Goal: Information Seeking & Learning: Find specific page/section

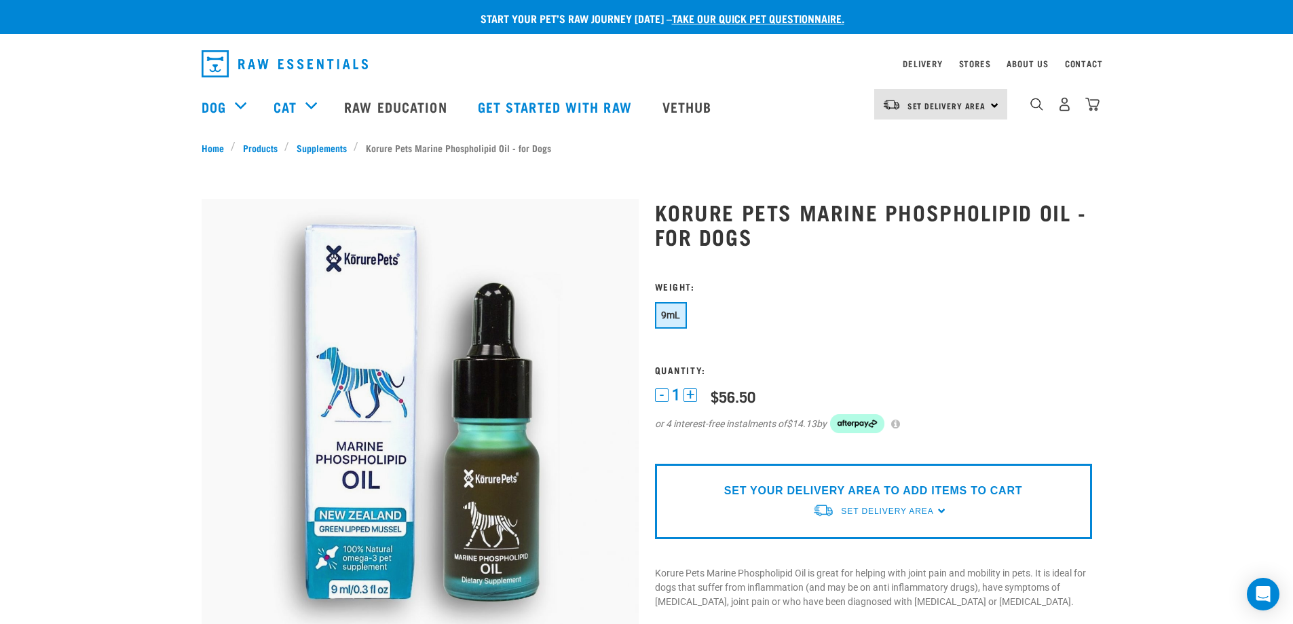
click at [1245, 429] on div "Start your pet’s raw journey [DATE] – take our quick pet questionnaire. Deliver…" at bounding box center [646, 570] width 1293 height 1140
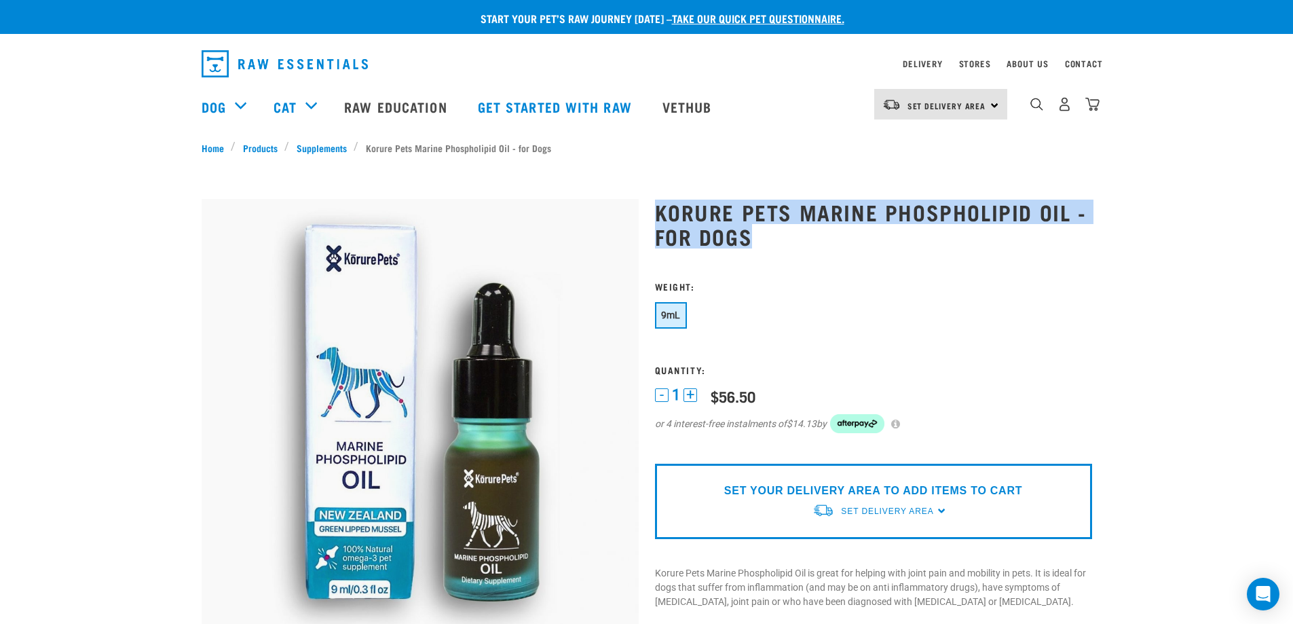
drag, startPoint x: 651, startPoint y: 206, endPoint x: 777, endPoint y: 234, distance: 129.3
click at [777, 234] on div "Korure Pets Marine Phospholipid Oil - for Dogs" at bounding box center [873, 504] width 453 height 646
copy h1 "Korure Pets Marine Phospholipid Oil - for Dogs"
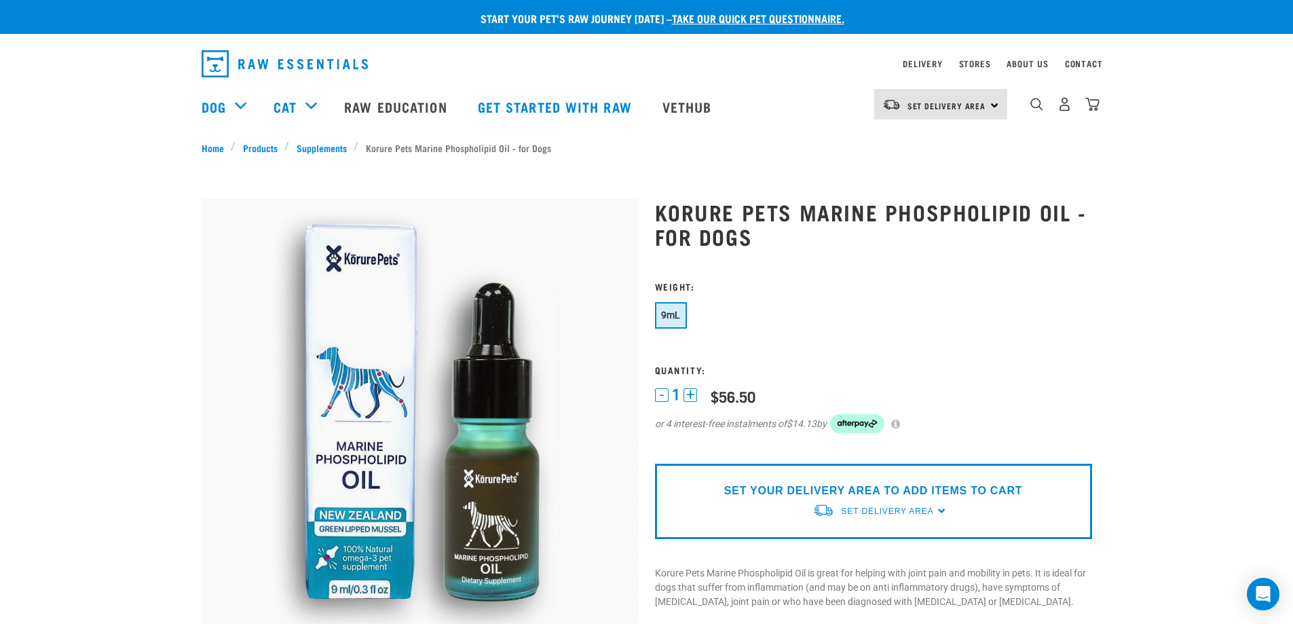
click at [1030, 109] on div "dropdown navigation" at bounding box center [1037, 104] width 14 height 14
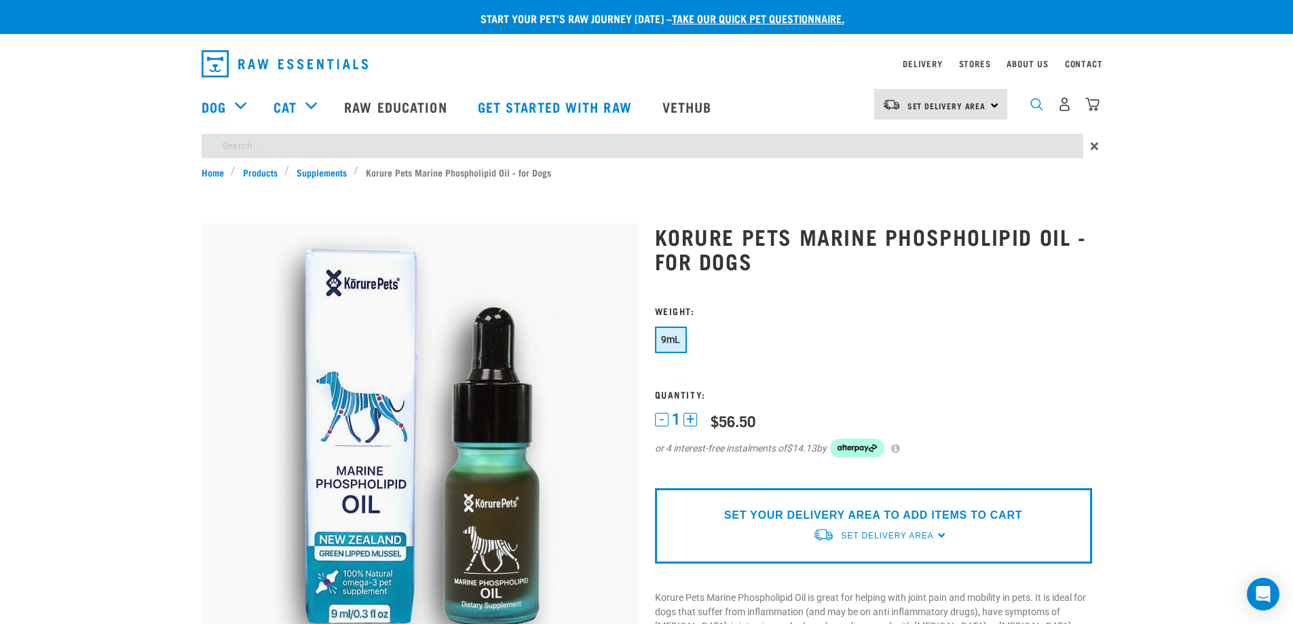
click at [1035, 109] on img "dropdown navigation" at bounding box center [1036, 104] width 13 height 13
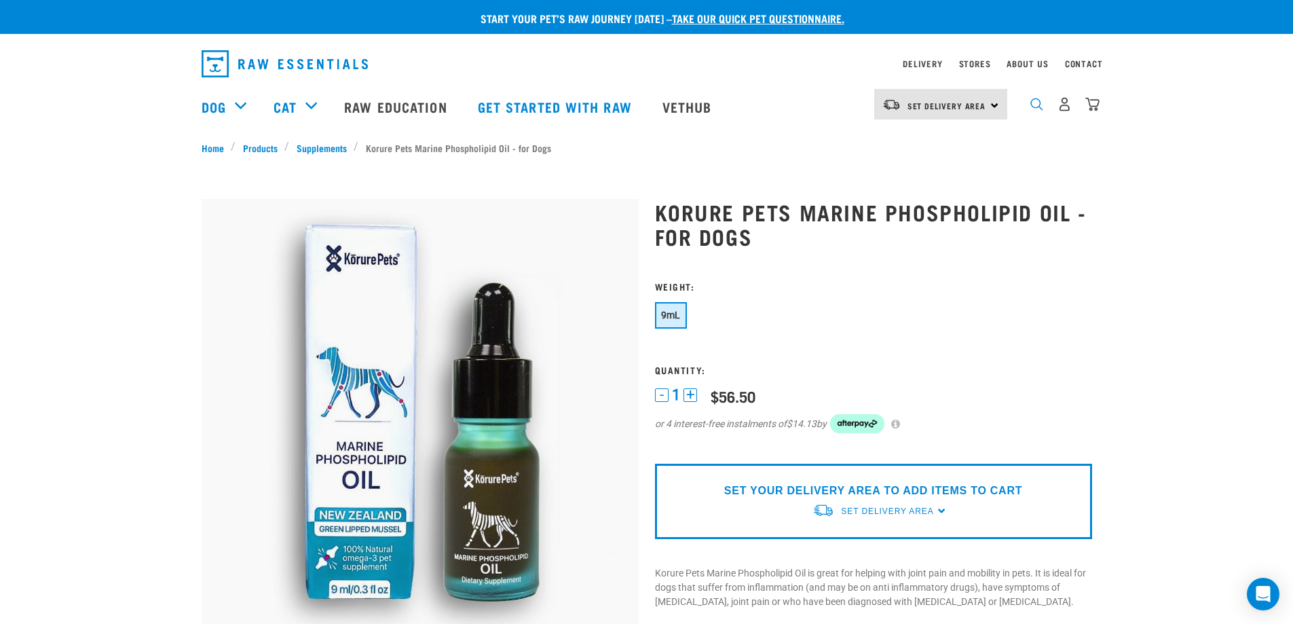
click at [1032, 107] on img "dropdown navigation" at bounding box center [1036, 104] width 13 height 13
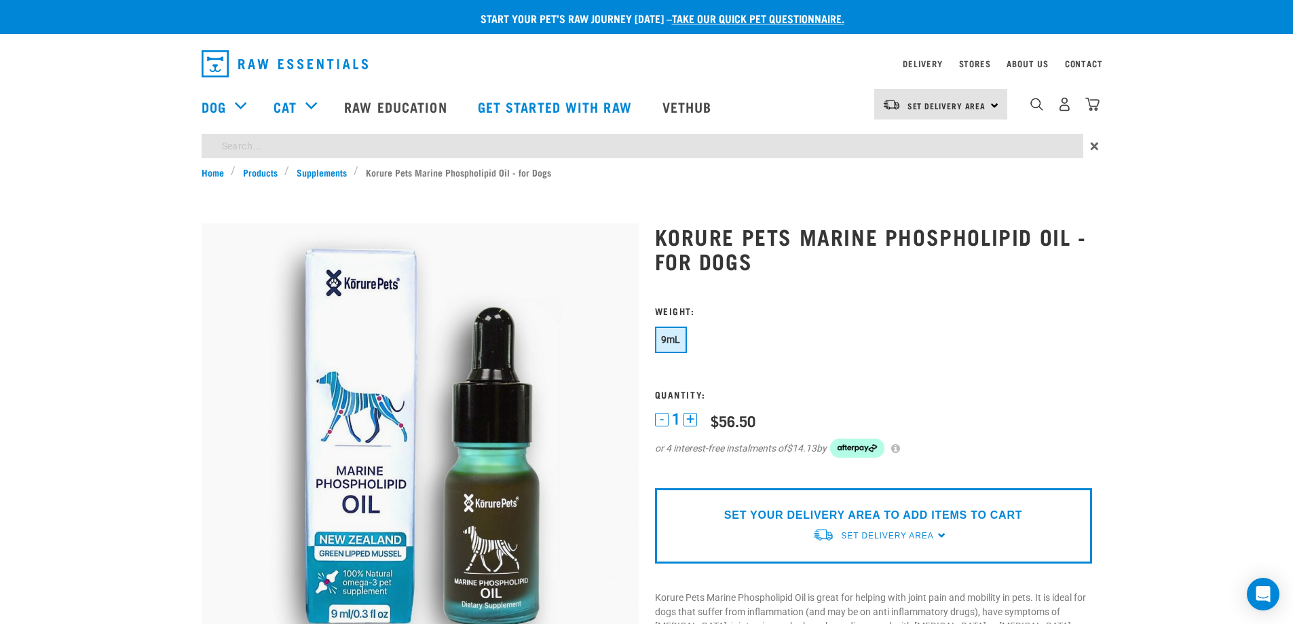
click at [248, 149] on input "search" at bounding box center [643, 146] width 882 height 24
paste input "Korure Pets Marine Phospholipid Oil - for Dogs"
type input "Korure Pets Marine Phospholipid Oil - for Dogs"
